Goal: Transaction & Acquisition: Purchase product/service

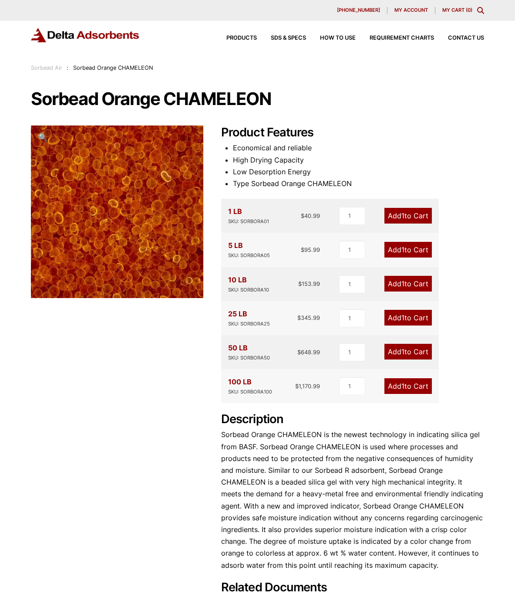
click at [254, 291] on div "SKU: SORBORA10" at bounding box center [248, 290] width 41 height 8
copy div "SORBORA10"
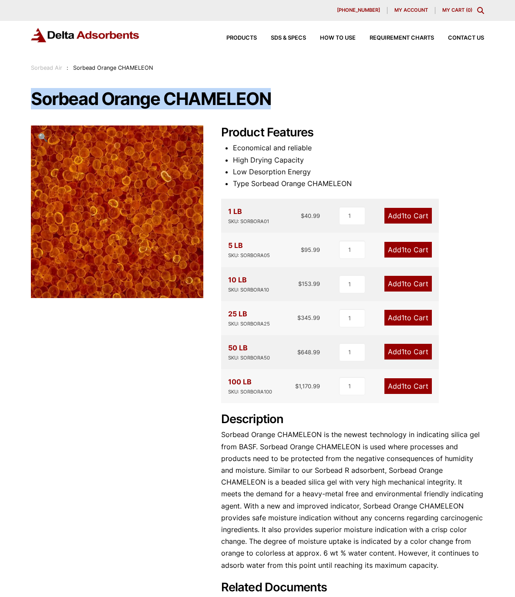
drag, startPoint x: 33, startPoint y: 95, endPoint x: 284, endPoint y: 111, distance: 251.4
click at [284, 111] on div "Sorbead Orange CHAMELEON 🔍 Product Features Economical and reliable High Drying…" at bounding box center [257, 349] width 453 height 519
copy h1 "Sorbead Orange CHAMELEON"
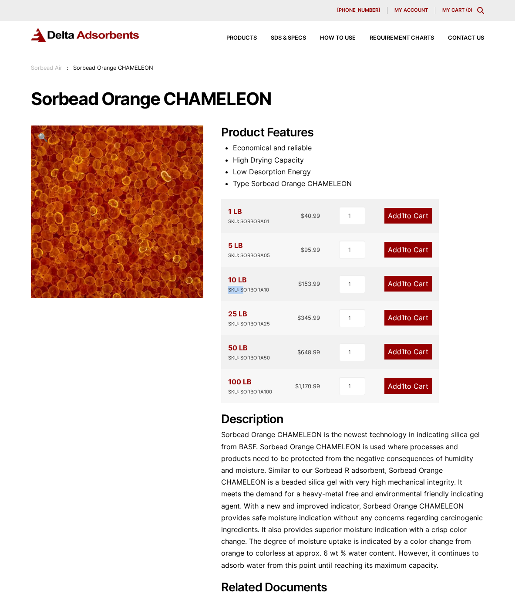
drag, startPoint x: 228, startPoint y: 289, endPoint x: 244, endPoint y: 292, distance: 16.8
click at [244, 292] on div "10 LB SKU: SORBORA10 $ 153.99 1 Add 1 to Cart" at bounding box center [330, 284] width 218 height 34
click at [260, 291] on div "SKU: SORBORA10" at bounding box center [248, 290] width 41 height 8
drag, startPoint x: 228, startPoint y: 279, endPoint x: 319, endPoint y: 292, distance: 91.5
click at [319, 292] on div "10 LB SKU: SORBORA10 $ 153.99" at bounding box center [274, 284] width 92 height 20
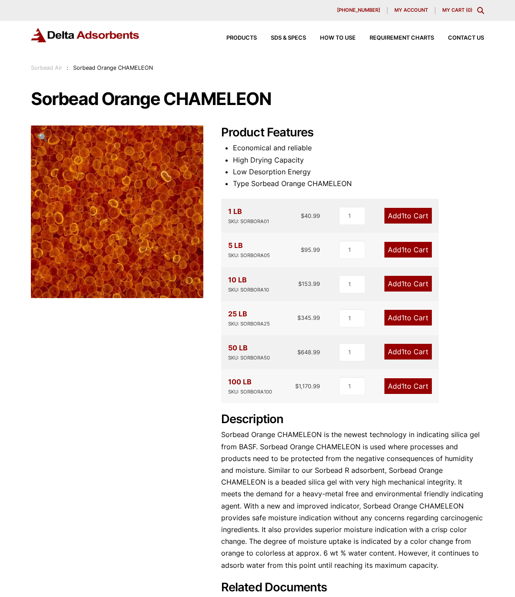
copy div "10 LB SKU: SORBORA10 $ 153.99"
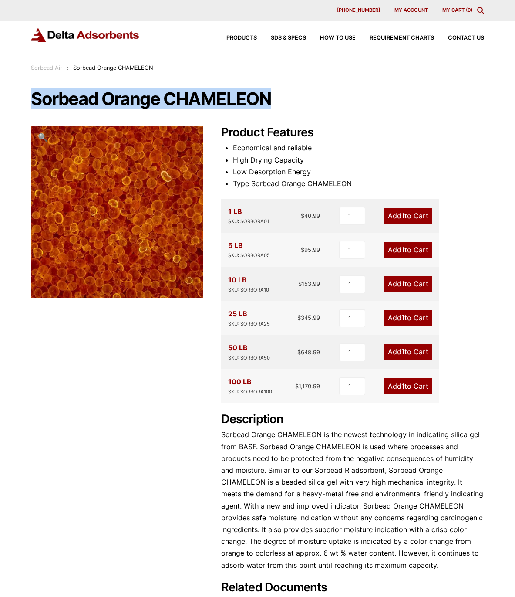
drag, startPoint x: 275, startPoint y: 102, endPoint x: 28, endPoint y: 88, distance: 247.4
click at [28, 88] on div "Our website has detected that you are using an outdated browser that will preve…" at bounding box center [257, 409] width 515 height 818
copy h1 "Sorbead Orange CHAMELEON"
click at [397, 284] on link "Add 1 to Cart" at bounding box center [408, 284] width 47 height 16
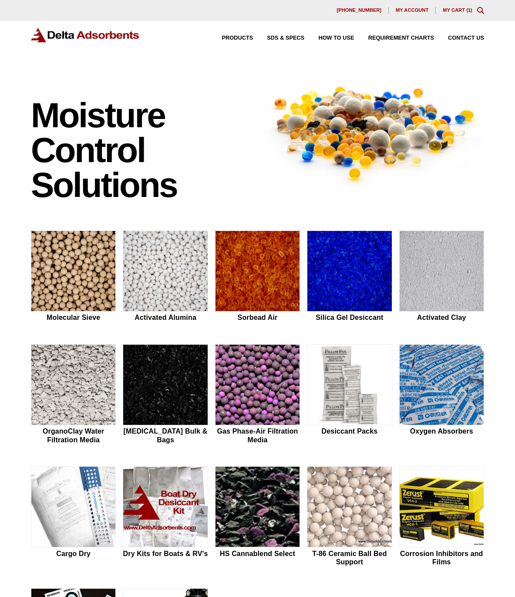
click at [453, 8] on link "My Cart ( 1 )" at bounding box center [458, 9] width 30 height 5
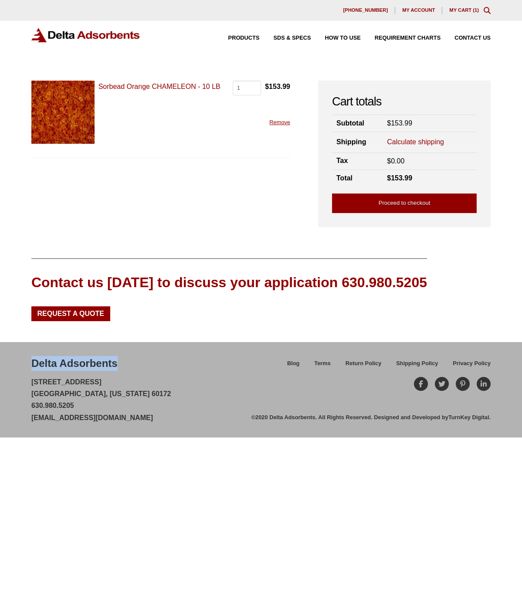
drag, startPoint x: 32, startPoint y: 362, endPoint x: 123, endPoint y: 365, distance: 90.7
click at [123, 365] on div "Delta Adsorbents [STREET_ADDRESS][US_STATE] 630.980.5205 [EMAIL_ADDRESS][DOMAIN…" at bounding box center [141, 389] width 220 height 67
copy div "Delta Adsorbents"
drag, startPoint x: 32, startPoint y: 381, endPoint x: 108, endPoint y: 395, distance: 77.1
click at [108, 395] on p "[STREET_ADDRESS][US_STATE] 630.980.5205 [EMAIL_ADDRESS][DOMAIN_NAME]" at bounding box center [101, 399] width 140 height 47
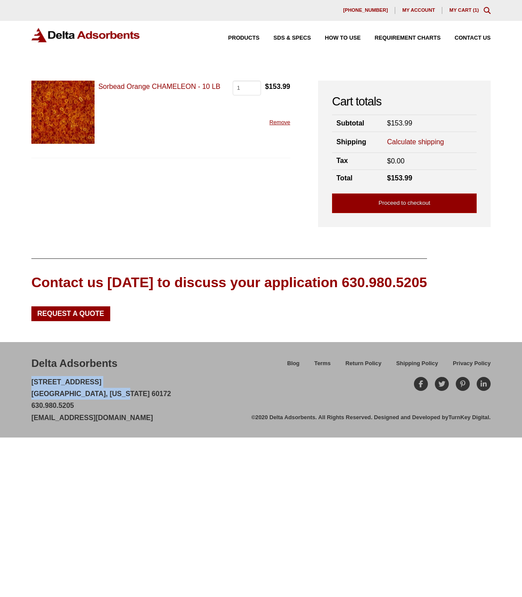
copy p "[STREET_ADDRESS][US_STATE]"
drag, startPoint x: 78, startPoint y: 404, endPoint x: 31, endPoint y: 400, distance: 47.2
click at [31, 400] on p "[STREET_ADDRESS][US_STATE] 630.980.5205 [EMAIL_ADDRESS][DOMAIN_NAME]" at bounding box center [101, 399] width 140 height 47
copy p "630.980.5205"
drag, startPoint x: 168, startPoint y: 412, endPoint x: 33, endPoint y: 418, distance: 134.7
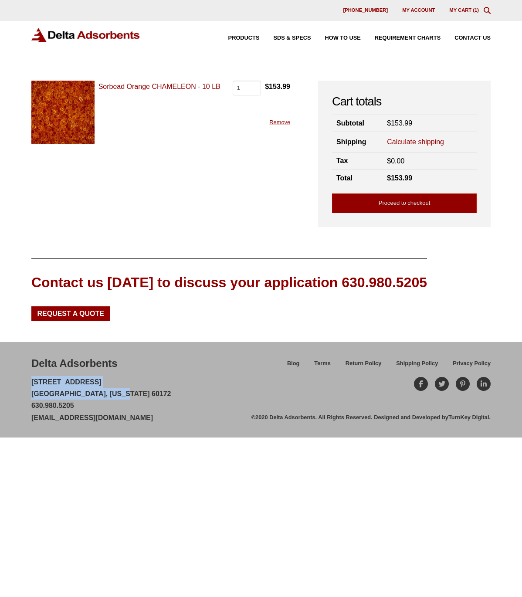
click at [33, 418] on div "Delta Adsorbents [STREET_ADDRESS][US_STATE] 630.980.5205 [EMAIL_ADDRESS][DOMAIN…" at bounding box center [141, 389] width 220 height 67
copy link "[EMAIL_ADDRESS][DOMAIN_NAME]"
